Goal: Task Accomplishment & Management: Manage account settings

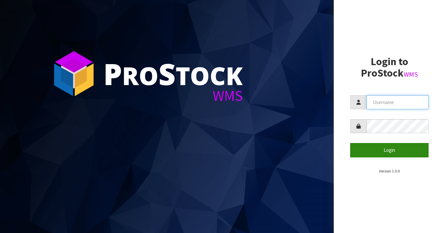
type input "[EMAIL_ADDRESS][DOMAIN_NAME]"
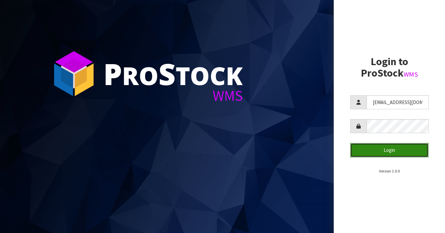
click at [382, 149] on button "Login" at bounding box center [389, 150] width 78 height 14
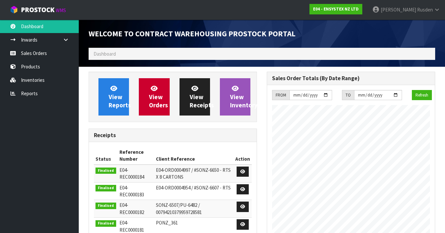
scroll to position [427, 178]
click at [19, 53] on link "Sales Orders" at bounding box center [39, 53] width 79 height 13
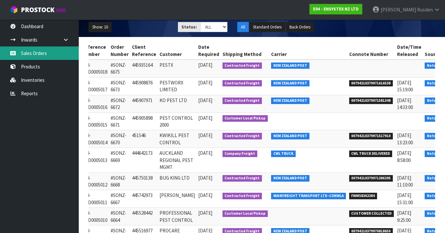
scroll to position [0, 58]
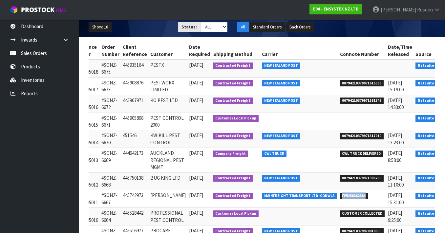
drag, startPoint x: 328, startPoint y: 196, endPoint x: 352, endPoint y: 195, distance: 23.6
click at [352, 195] on span "FWM58362384" at bounding box center [354, 196] width 28 height 7
copy span "FWM58362384"
click at [444, 197] on icon at bounding box center [446, 197] width 5 height 4
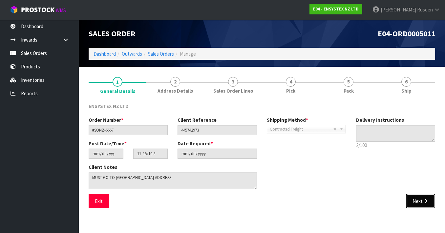
click at [416, 203] on button "Next" at bounding box center [420, 201] width 29 height 14
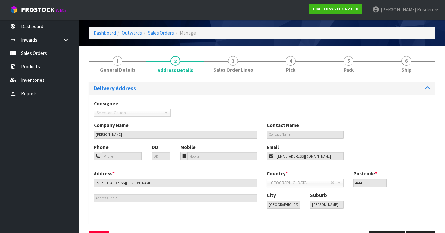
scroll to position [43, 0]
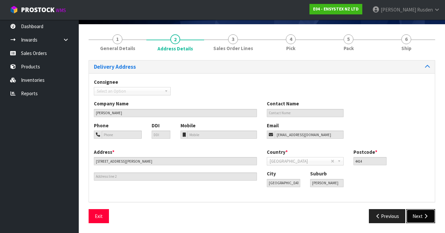
click at [419, 217] on button "Next" at bounding box center [420, 217] width 29 height 14
